Goal: Find specific page/section: Find specific page/section

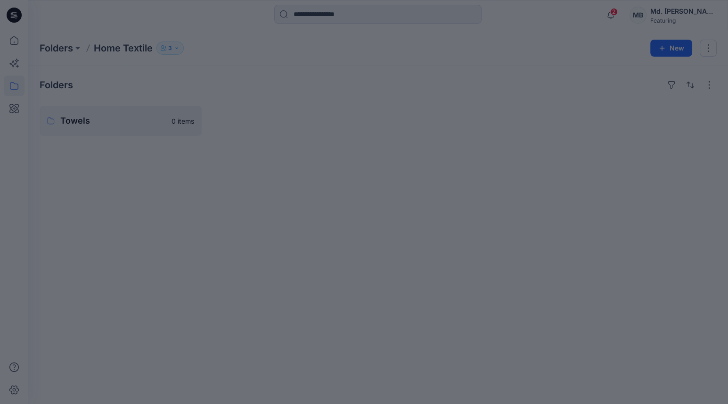
click at [16, 48] on div at bounding box center [364, 202] width 728 height 404
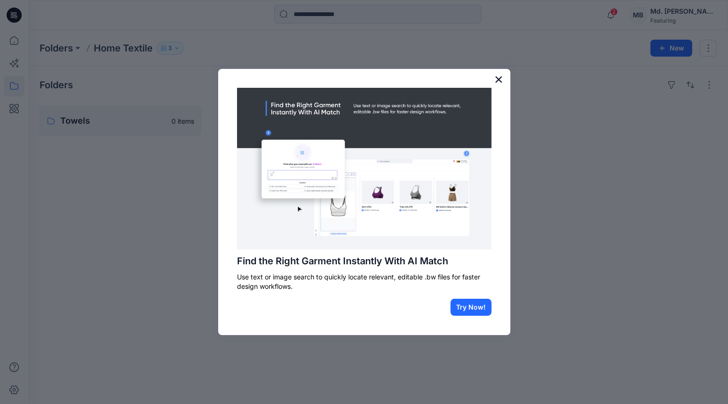
click at [502, 78] on button "×" at bounding box center [499, 79] width 9 height 15
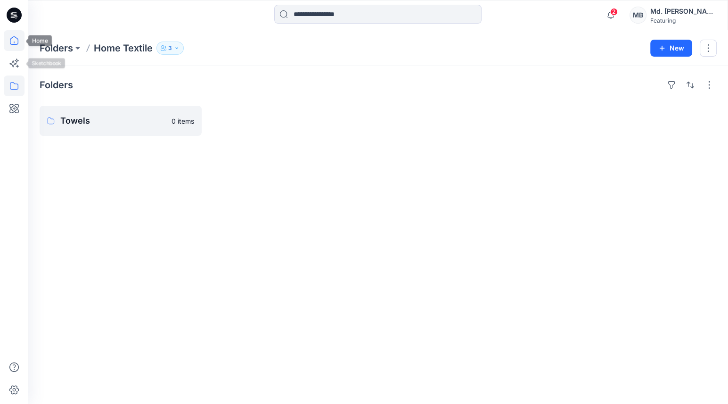
click at [16, 43] on icon at bounding box center [14, 40] width 21 height 21
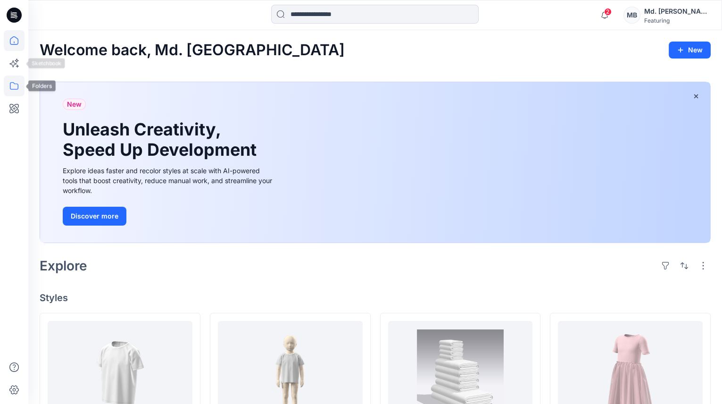
click at [17, 79] on icon at bounding box center [14, 85] width 21 height 21
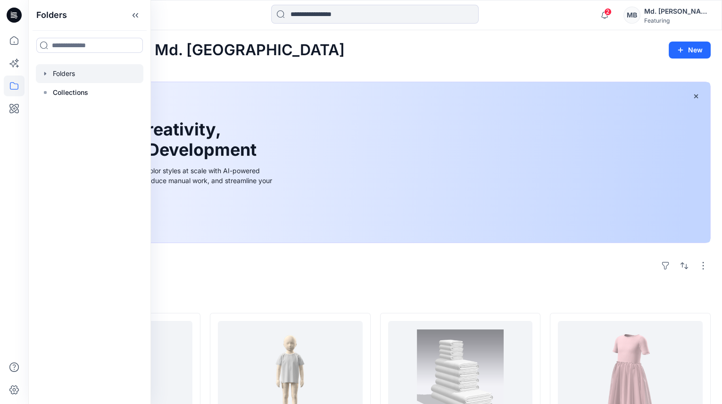
click at [45, 74] on icon "button" at bounding box center [45, 73] width 2 height 3
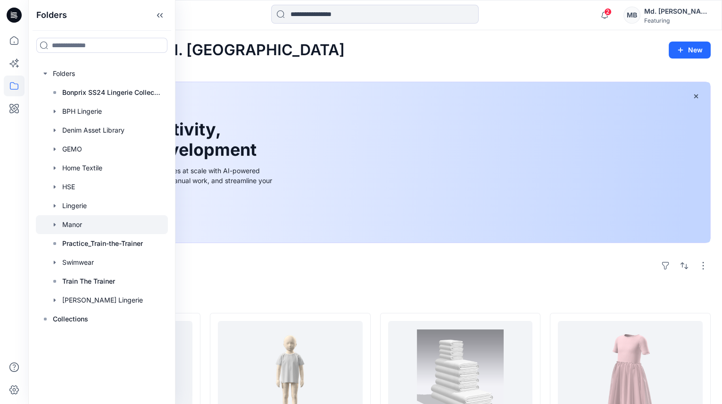
click at [80, 232] on div at bounding box center [102, 224] width 132 height 19
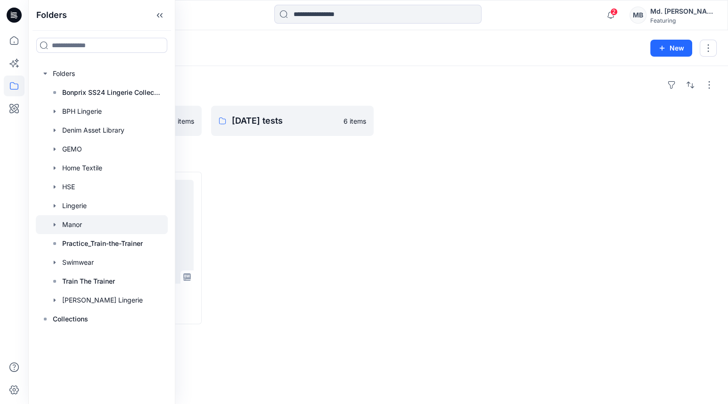
click at [347, 250] on div at bounding box center [292, 248] width 162 height 152
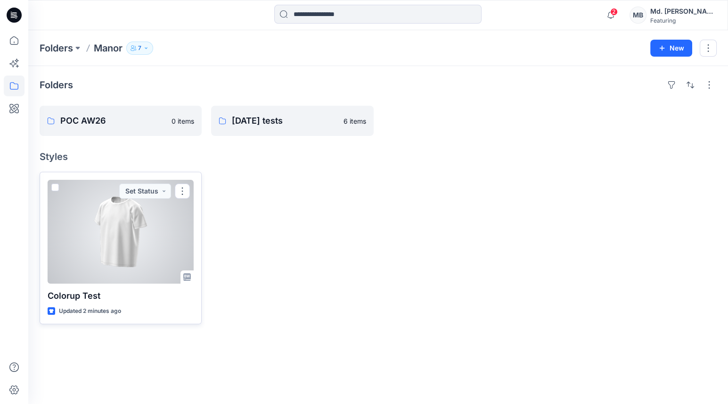
click at [148, 225] on div at bounding box center [121, 232] width 146 height 104
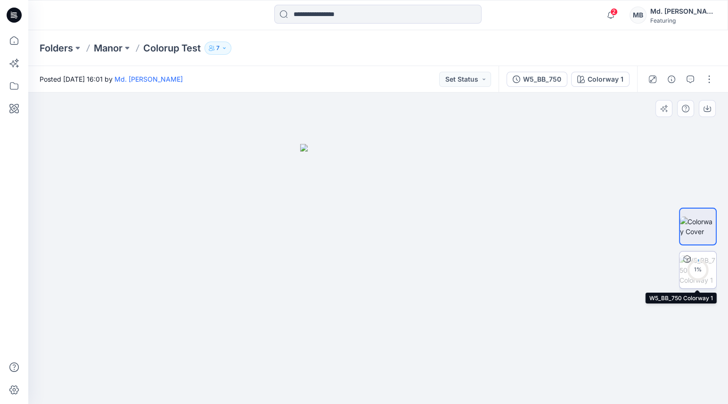
click at [704, 276] on circle at bounding box center [698, 269] width 19 height 19
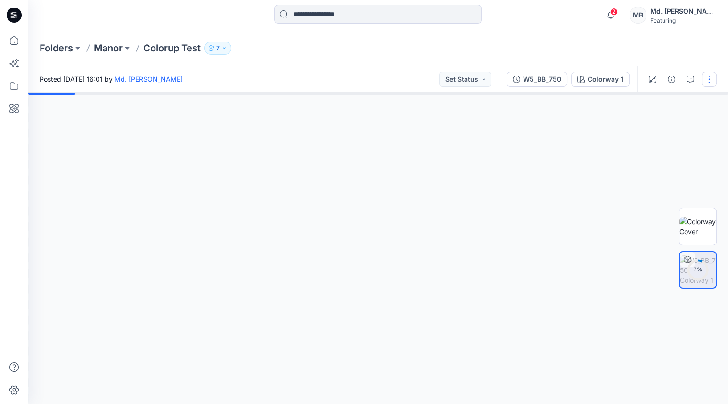
click at [707, 79] on button "button" at bounding box center [709, 79] width 15 height 15
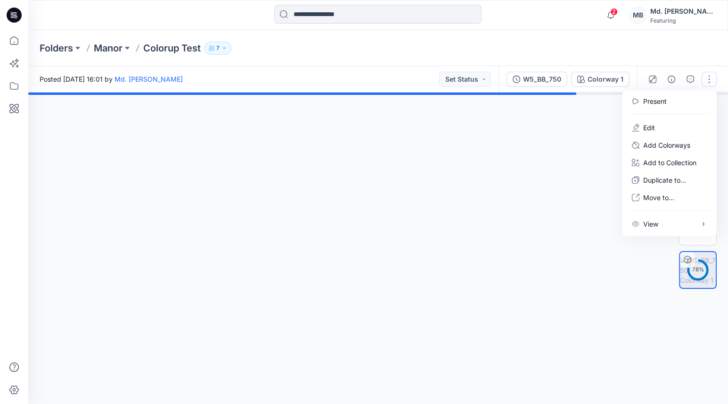
click at [556, 50] on div "Folders Manor Colorup Test 7" at bounding box center [342, 47] width 604 height 13
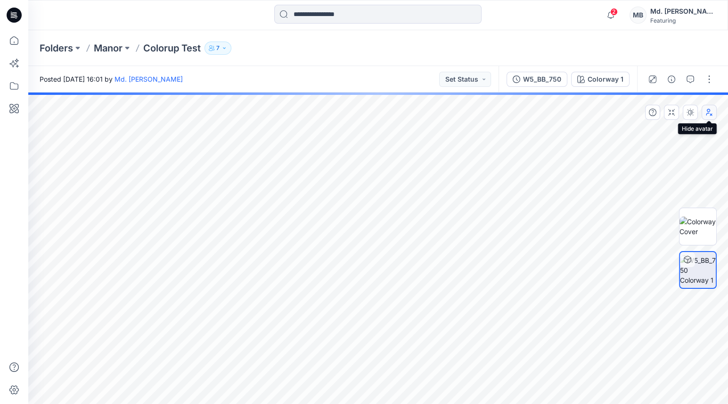
click at [704, 110] on button "button" at bounding box center [709, 112] width 15 height 15
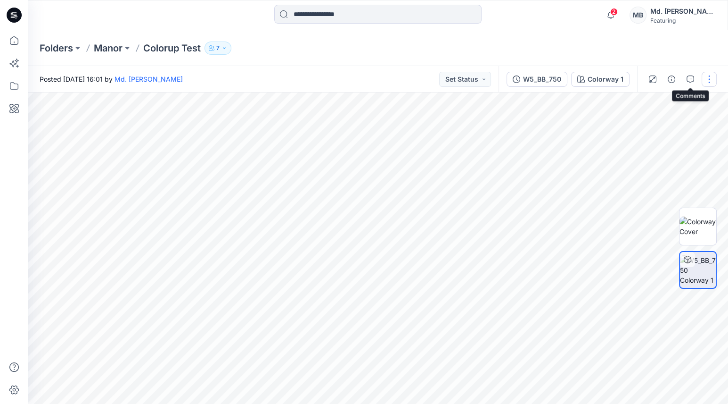
click at [710, 77] on button "button" at bounding box center [709, 79] width 15 height 15
click at [713, 118] on button "button" at bounding box center [709, 112] width 15 height 15
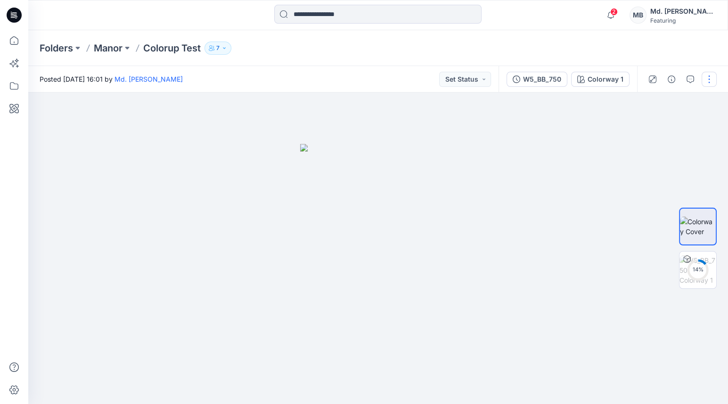
click at [708, 82] on button "button" at bounding box center [709, 79] width 15 height 15
